Goal: Task Accomplishment & Management: Manage account settings

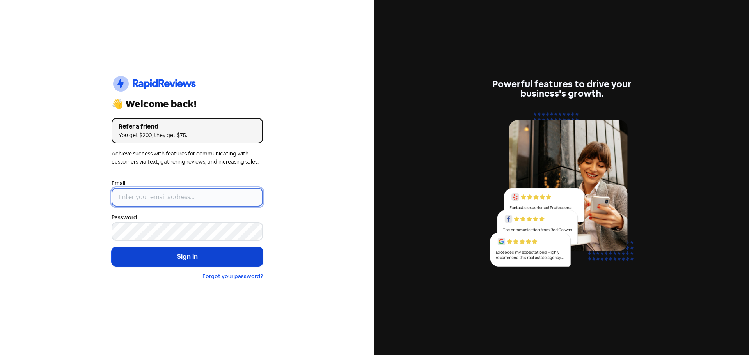
type input "[EMAIL_ADDRESS][DOMAIN_NAME]"
click at [181, 255] on button "Sign in" at bounding box center [187, 256] width 151 height 19
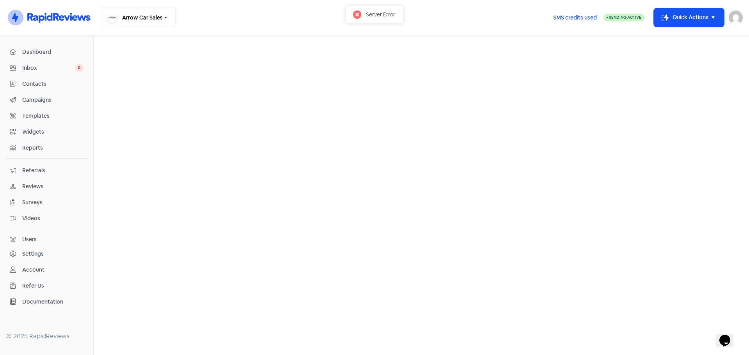
click at [33, 186] on span "Reviews" at bounding box center [52, 186] width 61 height 8
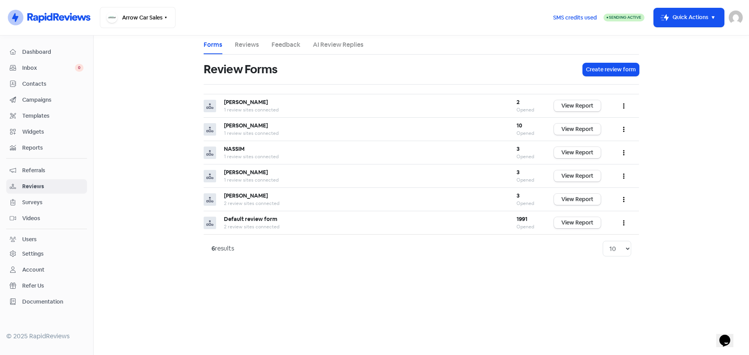
click at [245, 45] on link "Reviews" at bounding box center [247, 44] width 24 height 9
